Goal: Task Accomplishment & Management: Manage account settings

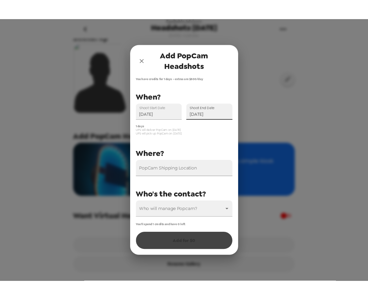
scroll to position [56, 0]
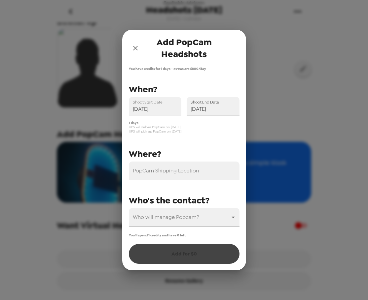
click at [178, 174] on input "PopCam Shipping Location" at bounding box center [184, 171] width 111 height 18
click at [175, 179] on input "PopCam Shipping Location" at bounding box center [184, 171] width 111 height 18
paste input "Drury Plaza Hotel Indianapolis Carmel (9625 N Meridian St, Indianapolis, IN 462…"
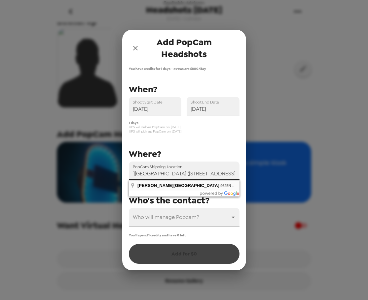
type input "Drury Plaza Hotel Indianapolis Carmel, 9625 N Meridian St, Indianapolis, IN 462…"
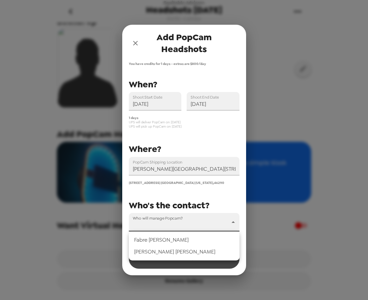
click at [181, 222] on body "Equitable Advisors Headshots 9/30/25 9/24/25 • 0 photos Upload headshots Backdr…" at bounding box center [184, 150] width 368 height 300
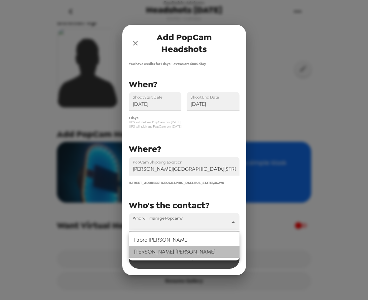
click at [172, 253] on li "Eleonora Anastasia" at bounding box center [184, 252] width 111 height 12
type input "71278"
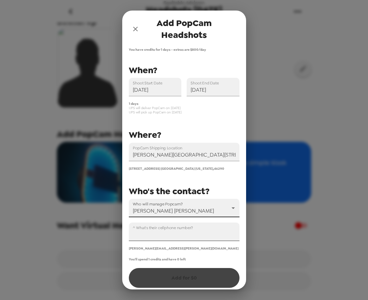
click at [154, 234] on input "^ What's their cellphone number?" at bounding box center [184, 232] width 111 height 18
click at [198, 235] on input "^ What's their cellphone number?" at bounding box center [184, 232] width 111 height 18
paste input "+1 (317) 558-3673"
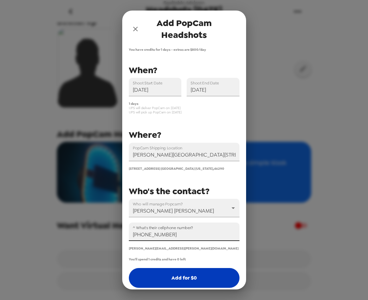
type input "+1 (317) 558-3673"
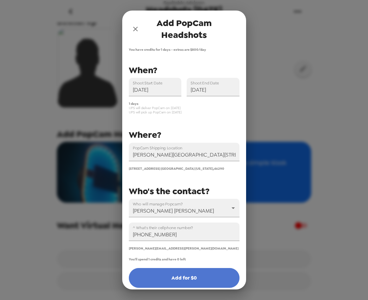
click at [184, 273] on button "Add for $ 0" at bounding box center [184, 278] width 111 height 20
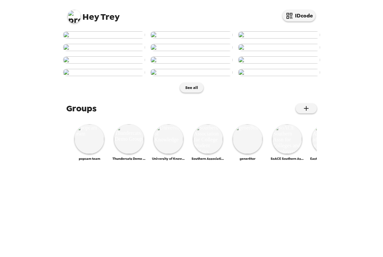
scroll to position [295, 0]
click at [296, 154] on img at bounding box center [288, 139] width 30 height 30
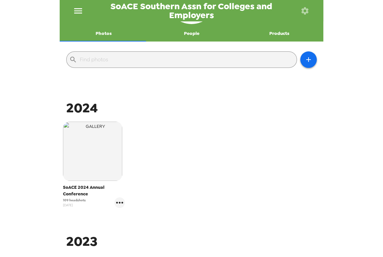
scroll to position [90, 0]
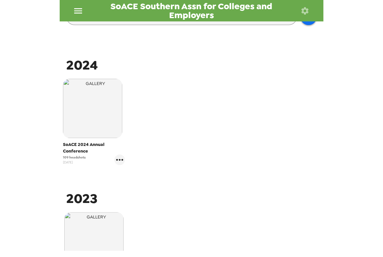
drag, startPoint x: 77, startPoint y: 160, endPoint x: 33, endPoint y: 160, distance: 44.6
click at [33, 160] on div "SoACE Southern Assn for Colleges and Employers Photos People Products ​ 2024 So…" at bounding box center [191, 128] width 383 height 257
click at [117, 160] on icon "gallery menu" at bounding box center [120, 160] width 11 height 11
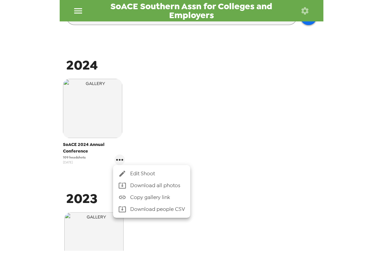
click at [191, 112] on div at bounding box center [191, 128] width 383 height 257
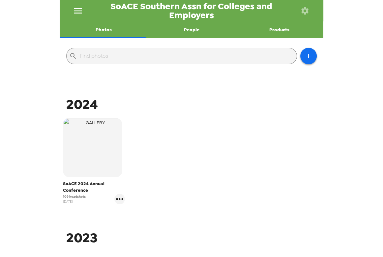
scroll to position [60, 0]
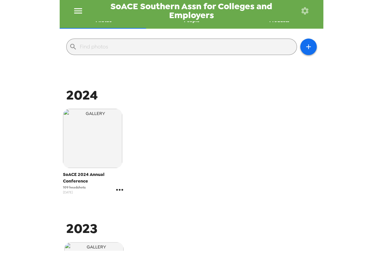
click at [118, 192] on icon "gallery menu" at bounding box center [120, 190] width 11 height 11
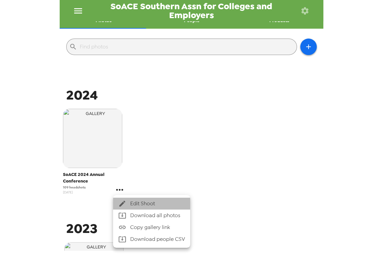
click at [140, 199] on li "Edit Shoot" at bounding box center [151, 204] width 77 height 12
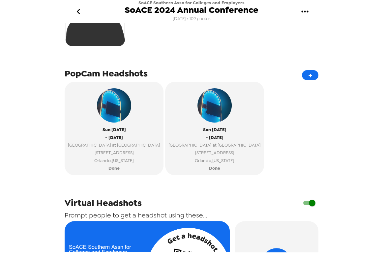
scroll to position [240, 0]
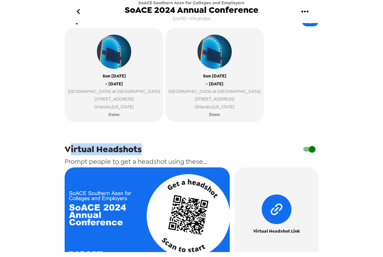
drag, startPoint x: 77, startPoint y: 152, endPoint x: 138, endPoint y: 155, distance: 61.4
click at [139, 155] on span "Virtual Headshots" at bounding box center [103, 150] width 77 height 12
click at [134, 155] on span "Virtual Headshots" at bounding box center [103, 150] width 77 height 12
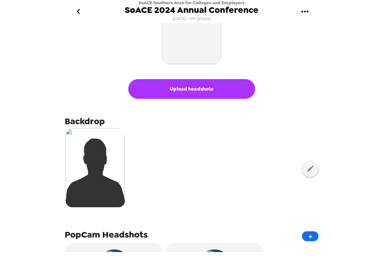
scroll to position [0, 0]
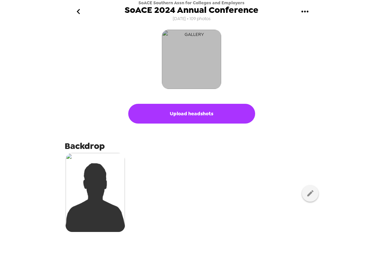
click at [218, 63] on img "button" at bounding box center [191, 59] width 59 height 59
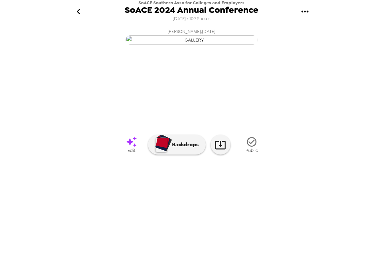
scroll to position [33, 0]
click at [258, 214] on img at bounding box center [245, 196] width 50 height 34
click at [149, 214] on img at bounding box center [142, 196] width 50 height 34
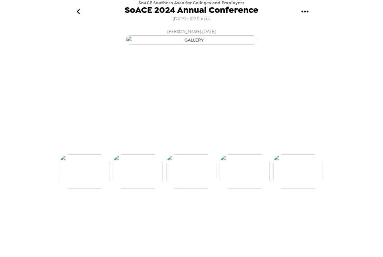
scroll to position [0, 801]
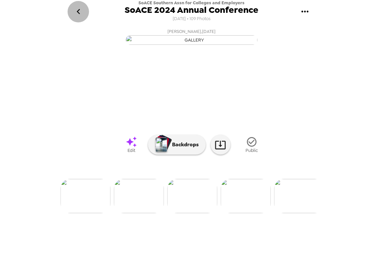
click at [76, 10] on icon "go back" at bounding box center [78, 11] width 11 height 11
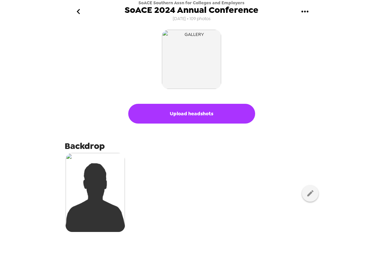
click at [80, 10] on icon "go back" at bounding box center [78, 11] width 11 height 11
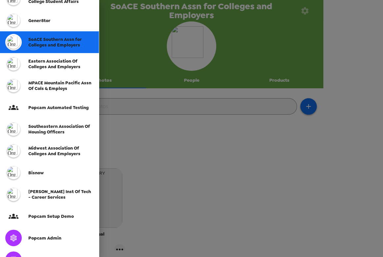
scroll to position [120, 0]
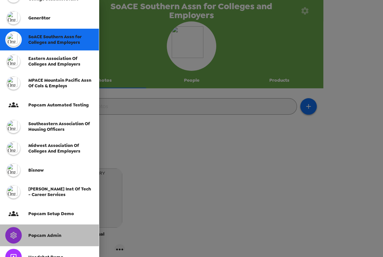
click at [50, 234] on span "Popcam Admin" at bounding box center [44, 236] width 33 height 6
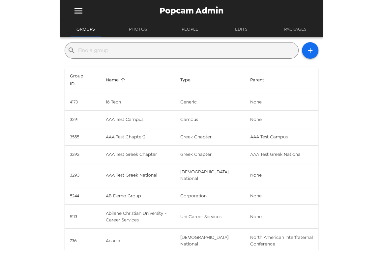
click at [170, 48] on input "text" at bounding box center [187, 50] width 218 height 11
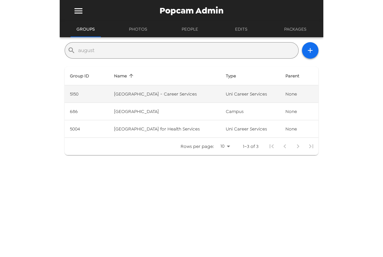
type input "august"
click at [183, 97] on td "Augustana College - Career Services" at bounding box center [165, 93] width 112 height 17
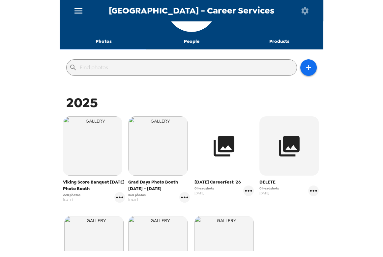
scroll to position [30, 0]
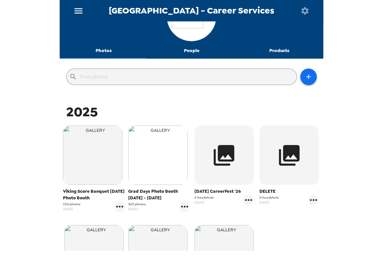
click at [178, 167] on img "button" at bounding box center [157, 155] width 59 height 59
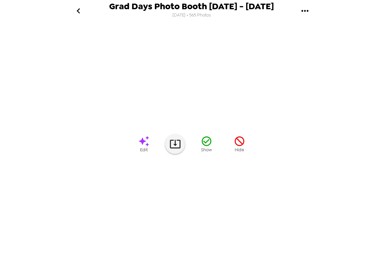
scroll to position [25, 0]
click at [307, 213] on img at bounding box center [299, 195] width 50 height 34
click at [290, 213] on img at bounding box center [299, 195] width 50 height 34
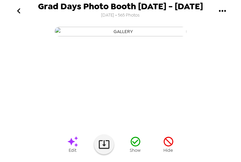
click at [18, 11] on icon "go back" at bounding box center [19, 11] width 11 height 11
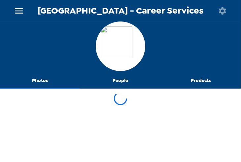
click at [10, 10] on button "menu" at bounding box center [18, 10] width 21 height 21
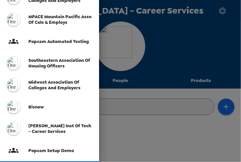
scroll to position [264, 0]
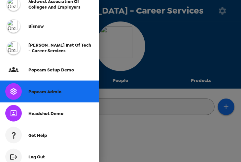
click at [56, 92] on span "Popcam Admin" at bounding box center [44, 92] width 33 height 6
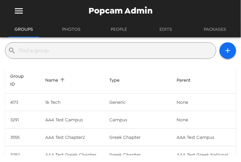
click at [98, 52] on input "text" at bounding box center [115, 50] width 195 height 11
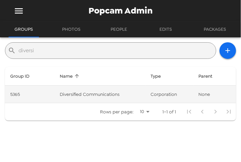
type input "diversi"
click at [102, 94] on td "Diversified Communications" at bounding box center [99, 93] width 91 height 17
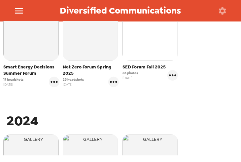
scroll to position [94, 0]
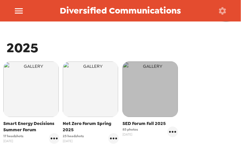
click at [140, 101] on img "button" at bounding box center [149, 88] width 55 height 55
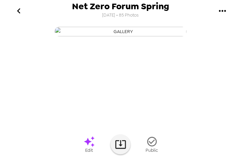
click at [23, 11] on icon "go back" at bounding box center [19, 11] width 11 height 11
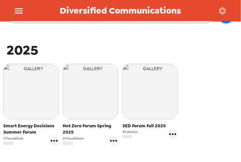
scroll to position [19, 0]
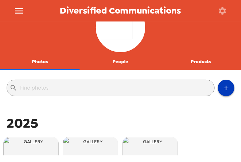
click at [226, 92] on button "button" at bounding box center [226, 88] width 17 height 17
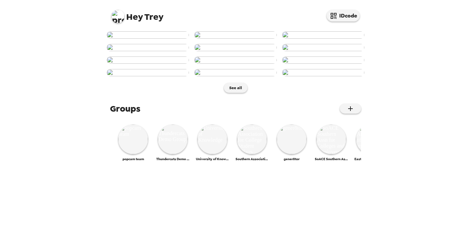
scroll to position [301, 0]
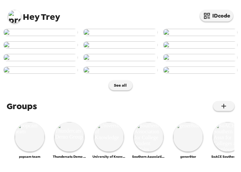
scroll to position [94, 0]
click at [16, 14] on img at bounding box center [14, 16] width 13 height 13
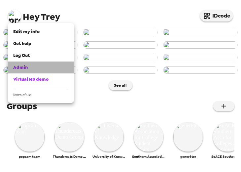
click at [23, 69] on span "Admin" at bounding box center [20, 67] width 15 height 6
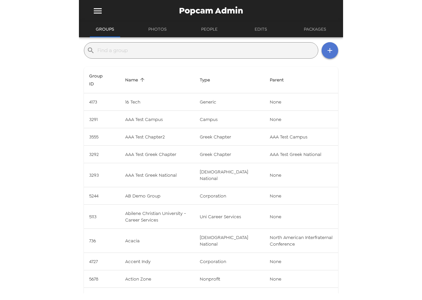
click at [241, 48] on icon "button" at bounding box center [330, 51] width 8 height 8
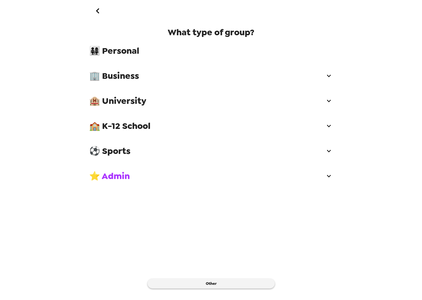
drag, startPoint x: 108, startPoint y: 80, endPoint x: 113, endPoint y: 85, distance: 7.7
click at [108, 80] on span "🏢 Business" at bounding box center [207, 76] width 236 height 12
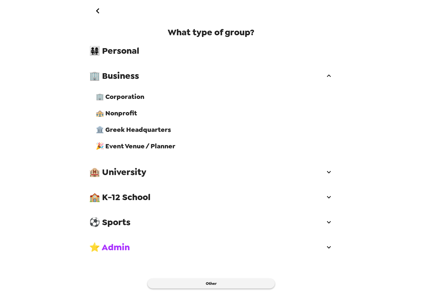
click at [141, 171] on span "🏨 University" at bounding box center [207, 172] width 236 height 12
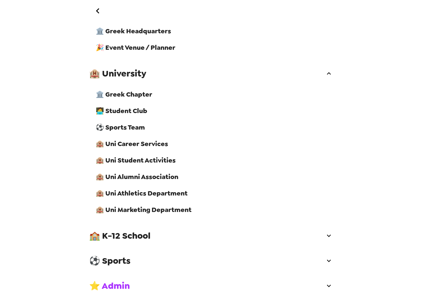
scroll to position [99, 0]
click at [149, 148] on span "🏨 Uni Career Services" at bounding box center [214, 143] width 237 height 9
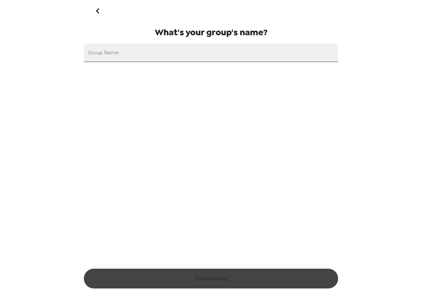
click at [146, 54] on input "Group Name" at bounding box center [211, 53] width 254 height 18
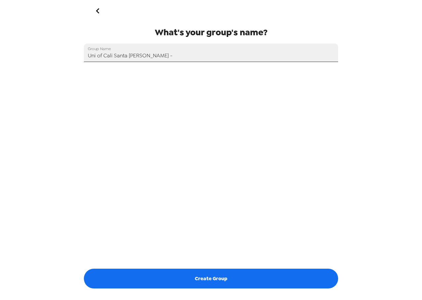
click at [183, 59] on input "Uni of Cali Santa Cruz -" at bounding box center [211, 53] width 254 height 18
type input "Uni of Cali Santa Cruz - Baskin School of Engineering"
click at [241, 119] on div "What's your group's name? Group Name Uni of Cali Santa Cruz - Baskin School of …" at bounding box center [211, 145] width 254 height 239
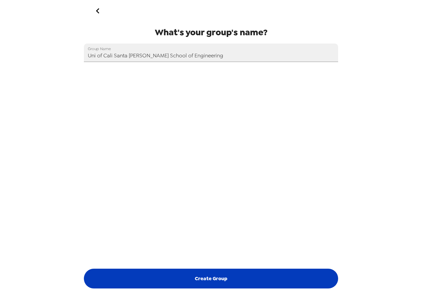
click at [224, 171] on button "Create Group" at bounding box center [211, 279] width 254 height 20
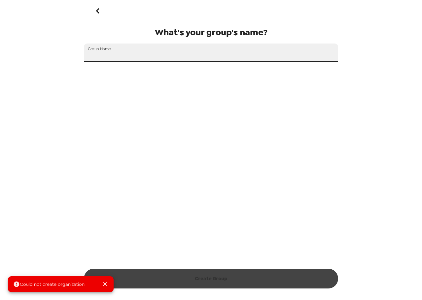
click at [129, 60] on input "Group Name" at bounding box center [211, 53] width 254 height 18
paste input "Uni of Cali Santa Cruz - Baskin School of Engineering"
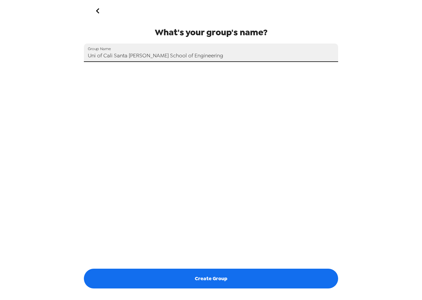
click at [144, 56] on input "Uni of Cali Santa Cruz - Baskin School of Engineering" at bounding box center [211, 53] width 254 height 18
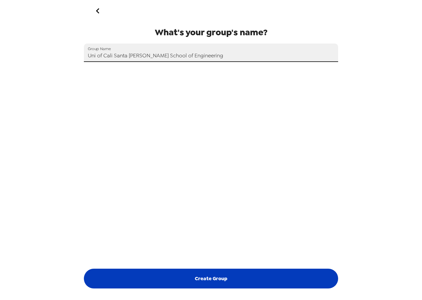
type input "Uni of Cali Santa Cruz Baskin School of Engineering"
click at [241, 171] on button "Create Group" at bounding box center [211, 279] width 254 height 20
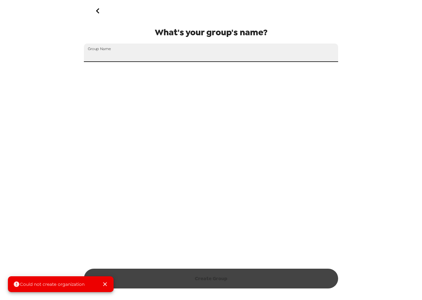
drag, startPoint x: 144, startPoint y: 48, endPoint x: 142, endPoint y: 55, distance: 6.8
click at [143, 51] on input "Group Name" at bounding box center [211, 53] width 254 height 18
paste input "Uni of Cali Santa Cruz - Baskin School of Engineering"
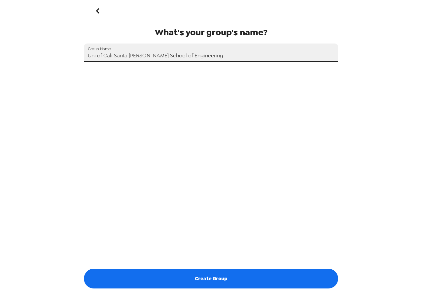
click at [143, 55] on input "Uni of Cali Santa Cruz - Baskin School of Engineering" at bounding box center [211, 53] width 254 height 18
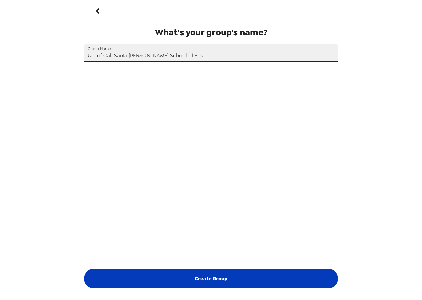
type input "Uni of Cali Santa Cruz Baskin School of Eng"
drag, startPoint x: 264, startPoint y: 277, endPoint x: 291, endPoint y: 279, distance: 27.8
click at [241, 171] on button "Create Group" at bounding box center [211, 279] width 254 height 20
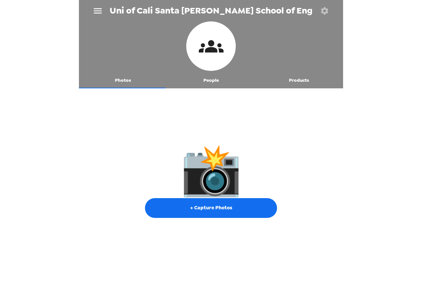
click at [35, 94] on div "Uni of Cali Santa Cruz Baskin School of Eng Photos People Products 📸 + Capture …" at bounding box center [211, 150] width 422 height 300
click at [241, 14] on icon "button" at bounding box center [324, 10] width 7 height 7
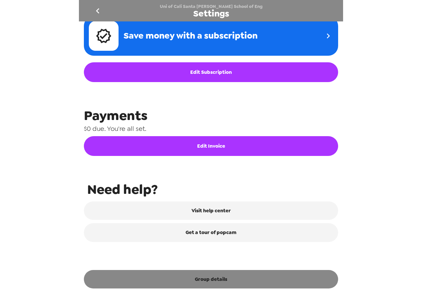
click at [210, 171] on button "Group details" at bounding box center [211, 279] width 254 height 18
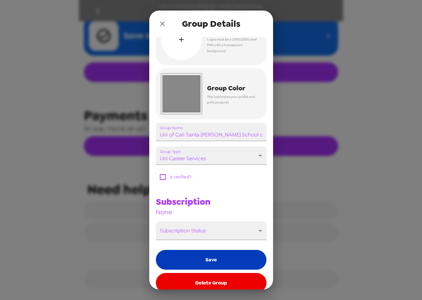
scroll to position [33, 0]
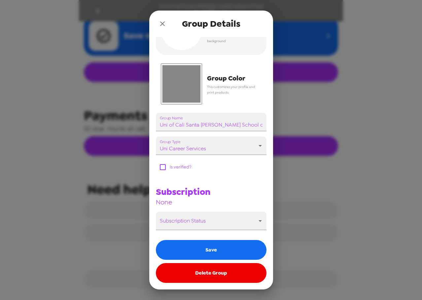
click at [183, 83] on input "#888888" at bounding box center [181, 83] width 41 height 41
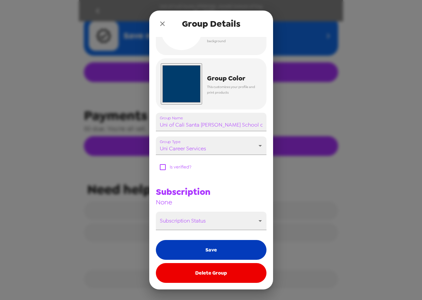
type input "#003c6c"
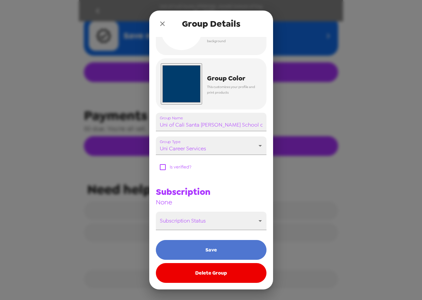
click at [216, 171] on button "Save" at bounding box center [211, 250] width 111 height 20
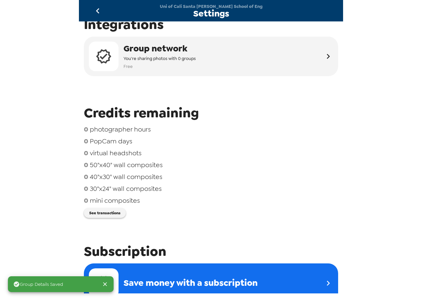
scroll to position [0, 0]
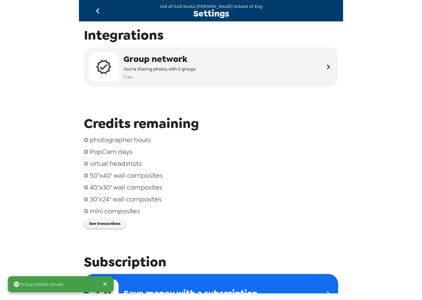
click at [93, 7] on icon "go back" at bounding box center [97, 11] width 11 height 11
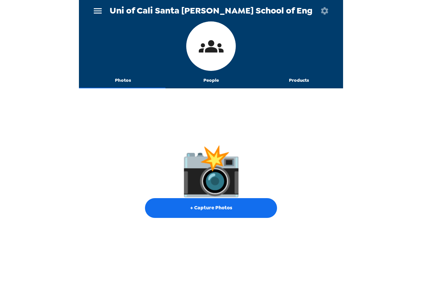
drag, startPoint x: 223, startPoint y: 76, endPoint x: 234, endPoint y: 78, distance: 10.9
click at [223, 76] on button "People" at bounding box center [211, 81] width 88 height 16
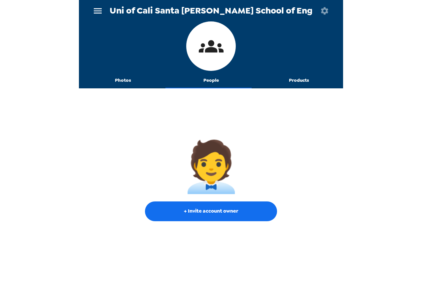
drag, startPoint x: 49, startPoint y: 68, endPoint x: 54, endPoint y: 65, distance: 6.1
click at [51, 67] on div "Uni of Cali Santa Cruz Baskin School of Eng Photos People Products 🧑‍💼 + Invite…" at bounding box center [211, 150] width 422 height 300
click at [241, 9] on button "button" at bounding box center [324, 10] width 21 height 21
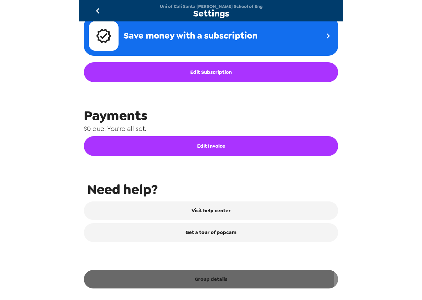
click at [186, 171] on button "Group details" at bounding box center [211, 279] width 254 height 18
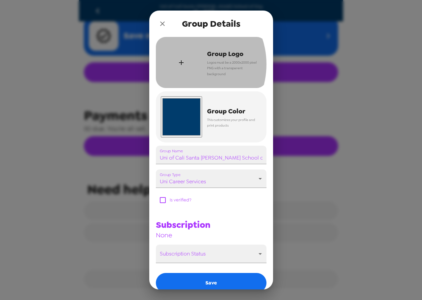
click at [184, 65] on icon "button" at bounding box center [181, 63] width 8 height 8
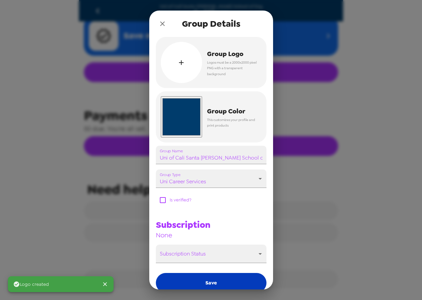
click at [239, 171] on button "Save" at bounding box center [211, 283] width 111 height 20
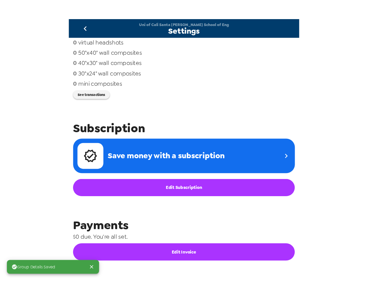
scroll to position [0, 0]
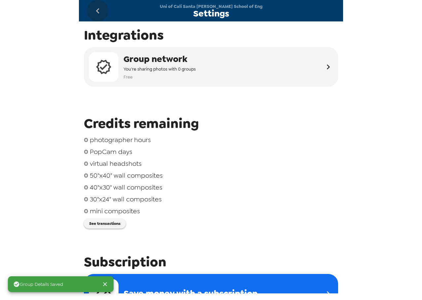
click at [98, 10] on icon "go back" at bounding box center [97, 10] width 3 height 5
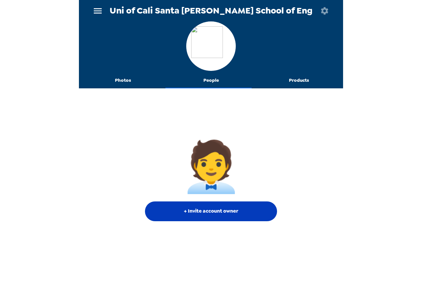
click at [226, 171] on button "+ Invite account owner" at bounding box center [211, 212] width 132 height 20
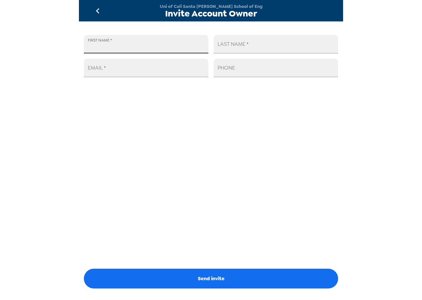
click at [142, 48] on input "FIRST NAME   *" at bounding box center [146, 44] width 124 height 18
type input "Aya"
type input "Al Najjar"
paste input "ayalnajj@ucsc.edu"
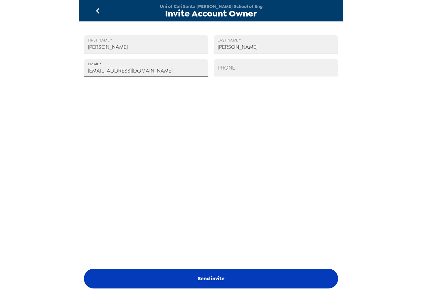
type input "ayalnajj@ucsc.edu"
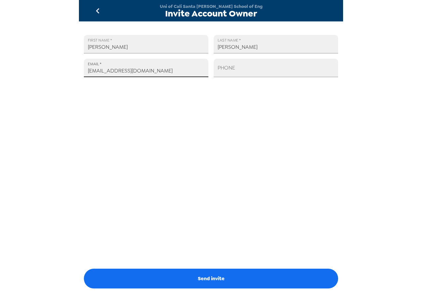
drag, startPoint x: 227, startPoint y: 278, endPoint x: 230, endPoint y: 275, distance: 4.4
click at [227, 171] on button "Send invite" at bounding box center [211, 279] width 254 height 20
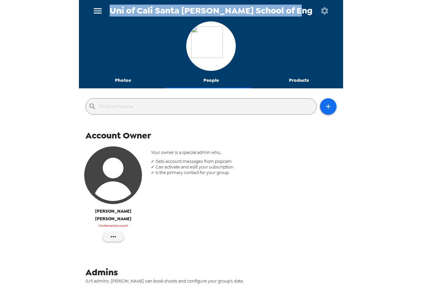
drag, startPoint x: 307, startPoint y: 7, endPoint x: 120, endPoint y: 6, distance: 186.8
click at [120, 5] on div "Uni of Cali Santa Cruz Baskin School of Eng" at bounding box center [211, 10] width 264 height 21
copy span "Uni of Cali Santa Cruz Baskin School of Eng"
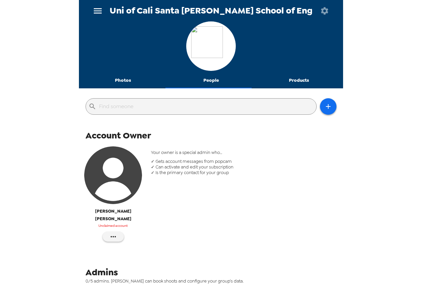
click at [241, 120] on div "Uni of Cali Santa Cruz Baskin School of Eng Photos People Products ​ Account Ow…" at bounding box center [211, 150] width 422 height 300
click at [122, 79] on button "Photos" at bounding box center [123, 81] width 88 height 16
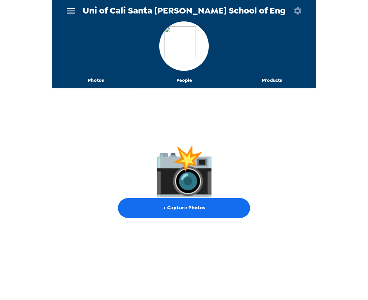
click at [241, 12] on icon "button" at bounding box center [297, 10] width 9 height 9
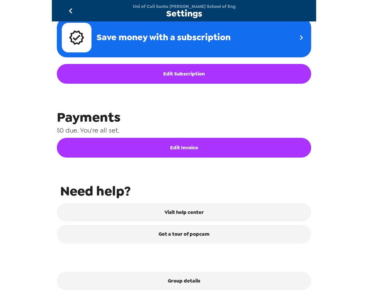
scroll to position [258, 0]
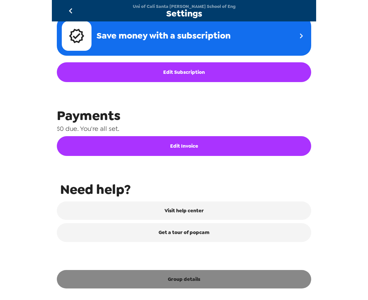
click at [212, 171] on button "Group details" at bounding box center [184, 279] width 254 height 18
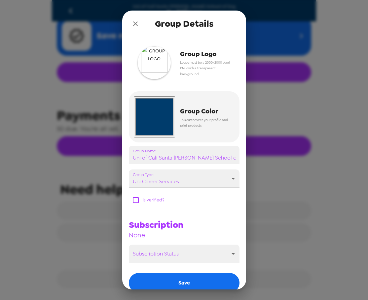
click at [155, 67] on img "button" at bounding box center [154, 62] width 33 height 33
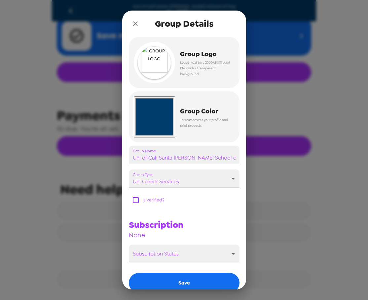
click at [134, 26] on icon "close" at bounding box center [135, 24] width 8 height 8
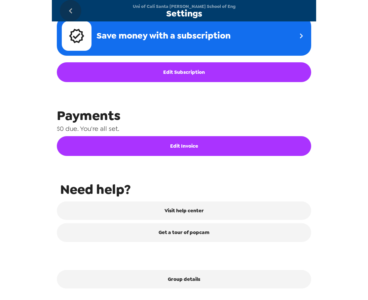
click at [65, 12] on button "go back" at bounding box center [70, 10] width 21 height 21
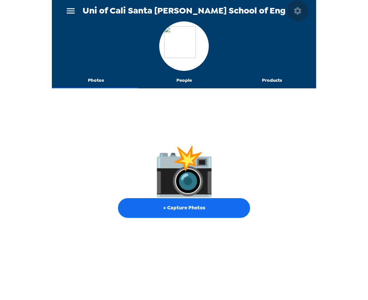
click at [241, 13] on icon "button" at bounding box center [297, 10] width 9 height 9
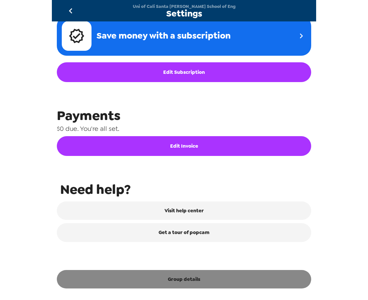
click at [194, 171] on button "Group details" at bounding box center [184, 279] width 254 height 18
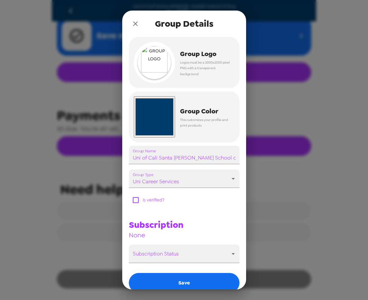
scroll to position [258, 0]
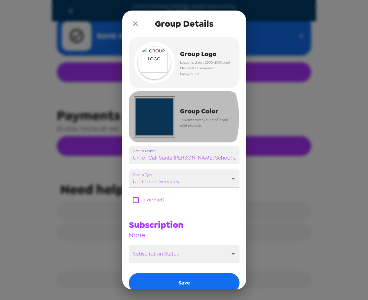
click at [152, 118] on input "#003c6c" at bounding box center [154, 116] width 41 height 41
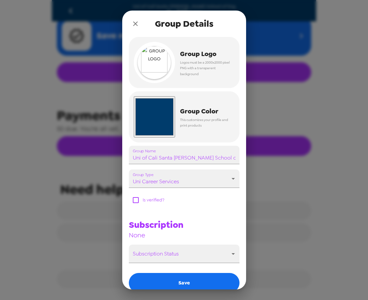
click at [136, 23] on icon "close" at bounding box center [135, 24] width 8 height 8
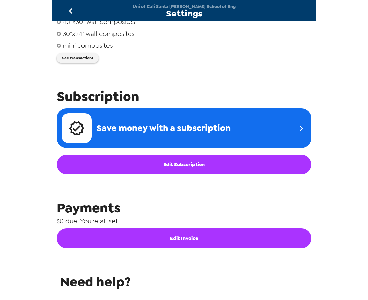
scroll to position [60, 0]
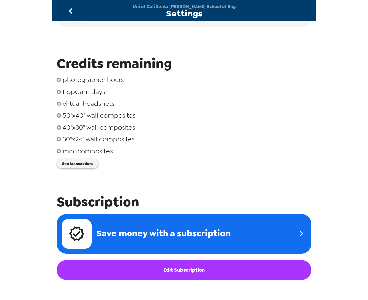
click at [78, 11] on button "go back" at bounding box center [70, 10] width 21 height 21
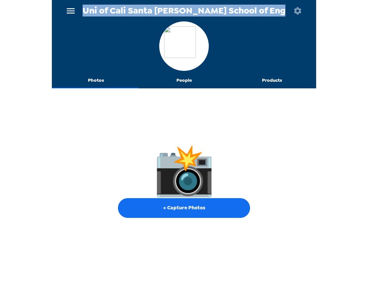
drag, startPoint x: 281, startPoint y: 13, endPoint x: 93, endPoint y: 13, distance: 187.1
click at [93, 13] on div "Uni of Cali Santa Cruz Baskin School of Eng" at bounding box center [184, 10] width 264 height 21
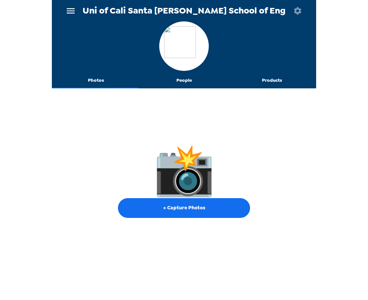
click at [241, 125] on div "Uni of Cali Santa Cruz Baskin School of Eng Photos People Products 📸 + Capture …" at bounding box center [184, 150] width 368 height 300
click at [71, 13] on icon "menu" at bounding box center [71, 10] width 8 height 5
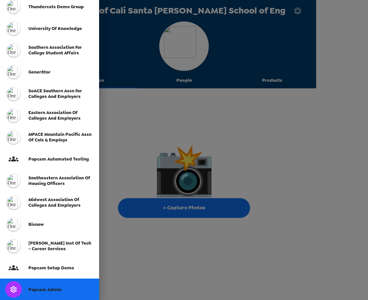
scroll to position [66, 0]
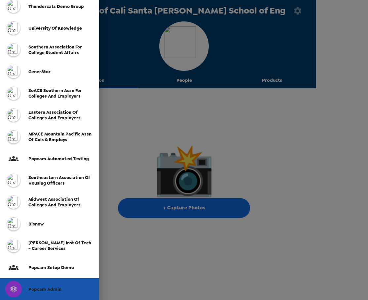
click at [51, 171] on div "Popcam Admin" at bounding box center [49, 290] width 99 height 22
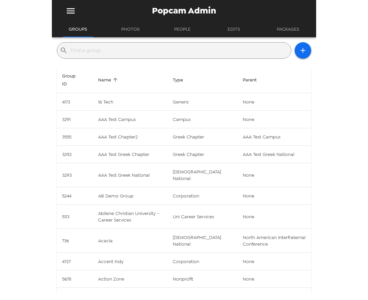
click at [161, 54] on input "text" at bounding box center [179, 50] width 218 height 11
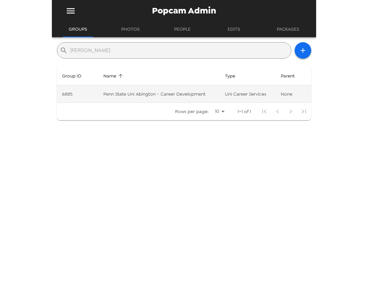
type input "abing"
click at [158, 91] on td "Penn State Uni Abington - Career Development" at bounding box center [158, 93] width 121 height 17
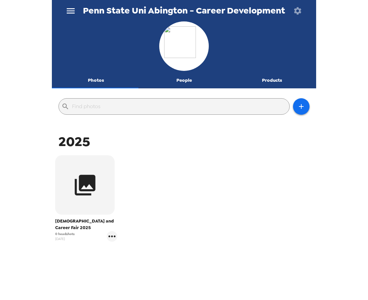
click at [241, 10] on icon "button" at bounding box center [297, 10] width 9 height 9
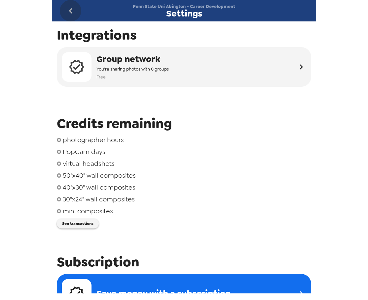
click at [70, 11] on icon "go back" at bounding box center [70, 10] width 3 height 5
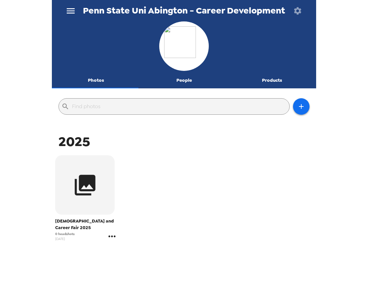
click at [114, 171] on icon "gallery menu" at bounding box center [111, 237] width 7 height 2
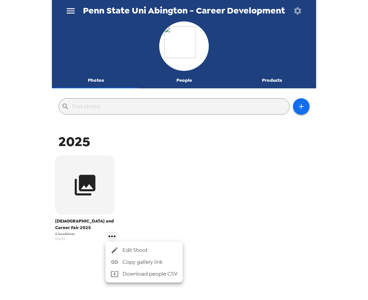
click at [134, 171] on span "Edit Shoot" at bounding box center [149, 251] width 55 height 8
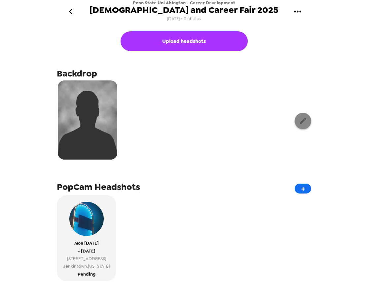
click at [241, 118] on icon "button" at bounding box center [303, 121] width 8 height 8
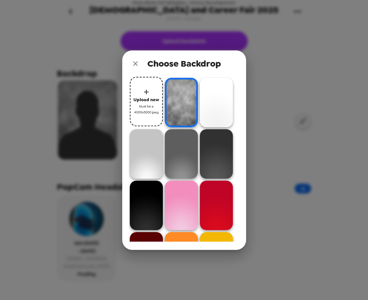
click at [138, 62] on icon "close" at bounding box center [135, 64] width 8 height 8
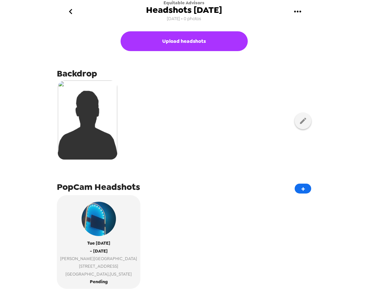
scroll to position [96, 0]
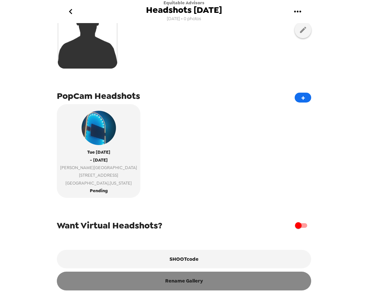
click at [192, 283] on button "Rename Gallery" at bounding box center [184, 281] width 254 height 18
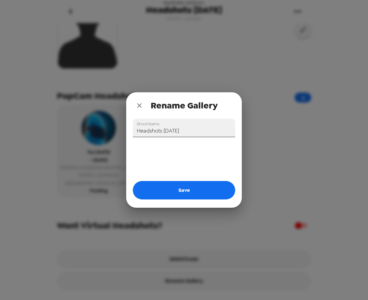
click at [137, 131] on input "Headshots [DATE]" at bounding box center [184, 128] width 102 height 18
paste input "A Day in the Life of a Financial Professional"
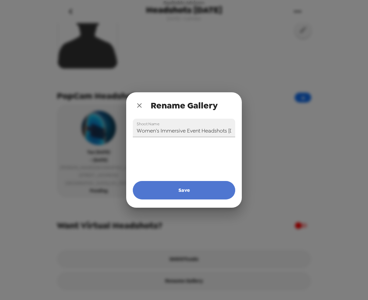
click at [187, 192] on button "Save" at bounding box center [184, 190] width 102 height 18
type input "Headshots 9/30/25"
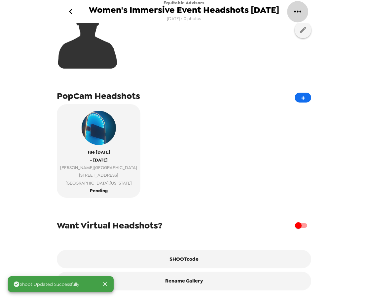
click at [297, 13] on icon "gallery menu" at bounding box center [297, 11] width 11 height 11
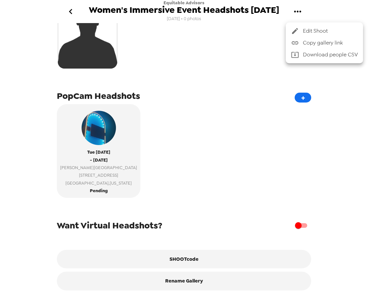
click at [310, 45] on span "Copy gallery link" at bounding box center [330, 43] width 55 height 8
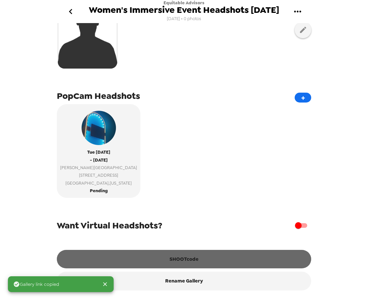
click at [195, 262] on button "SHOOTcode" at bounding box center [184, 259] width 254 height 18
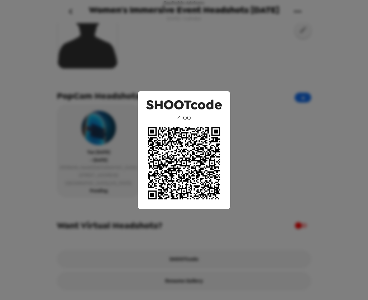
click at [229, 41] on div "SHOOTcode 4100" at bounding box center [184, 150] width 368 height 300
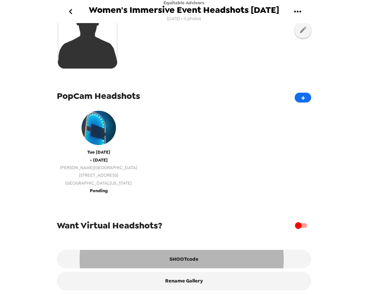
click at [118, 172] on span "9625 North Meridian Street" at bounding box center [98, 176] width 77 height 8
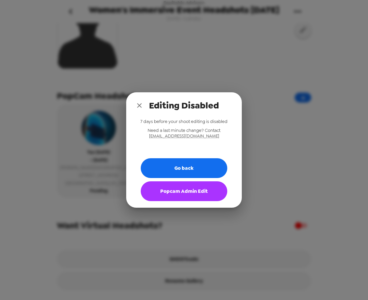
click at [199, 196] on button "Popcam Admin Edit" at bounding box center [184, 192] width 86 height 20
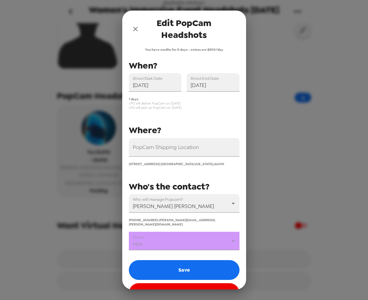
click at [177, 238] on body "Equitable Advisors Women's Immersive Event Headshots 9/30/25 9/24/25 • 0 photos…" at bounding box center [184, 150] width 368 height 300
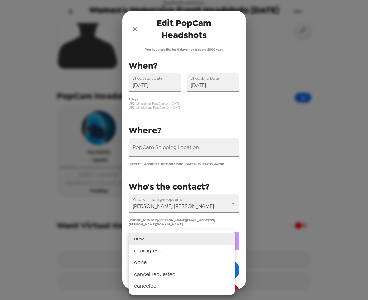
click at [169, 256] on li "in progress" at bounding box center [182, 251] width 106 height 12
type input "in progress"
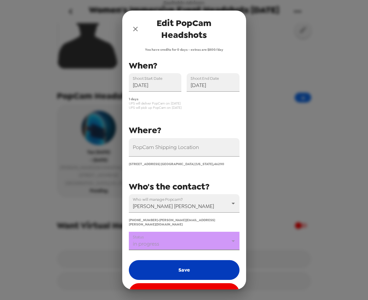
click at [170, 261] on button "Save" at bounding box center [184, 270] width 111 height 20
